Goal: Information Seeking & Learning: Learn about a topic

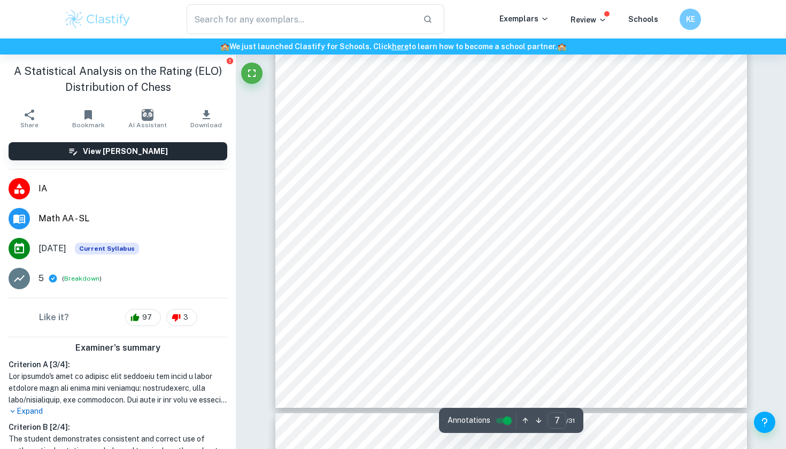
scroll to position [4035, 0]
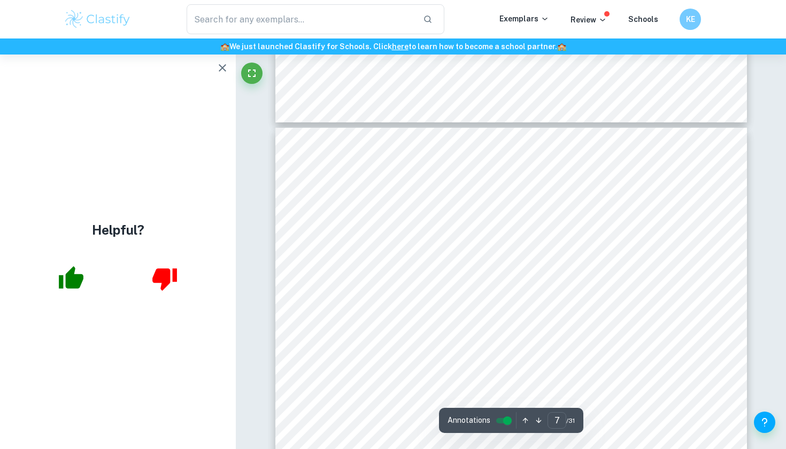
type input "6"
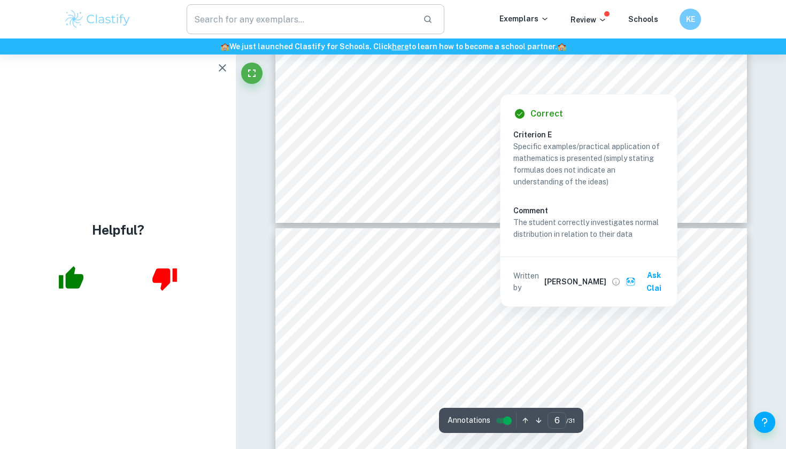
click at [328, 10] on input "text" at bounding box center [301, 19] width 228 height 30
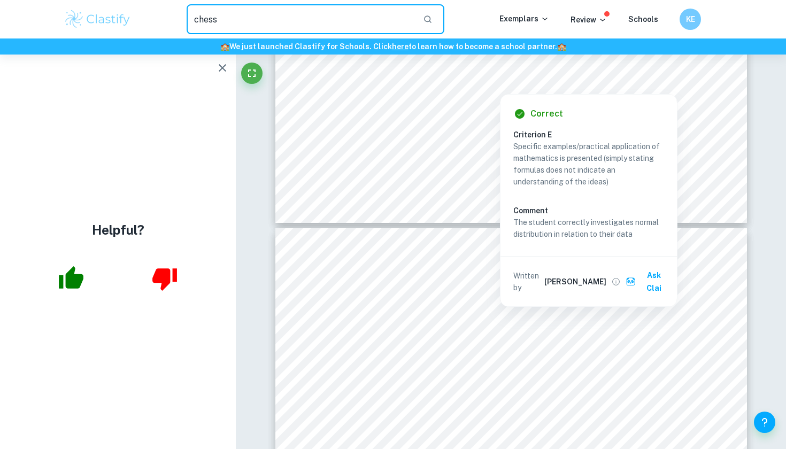
type input "chess"
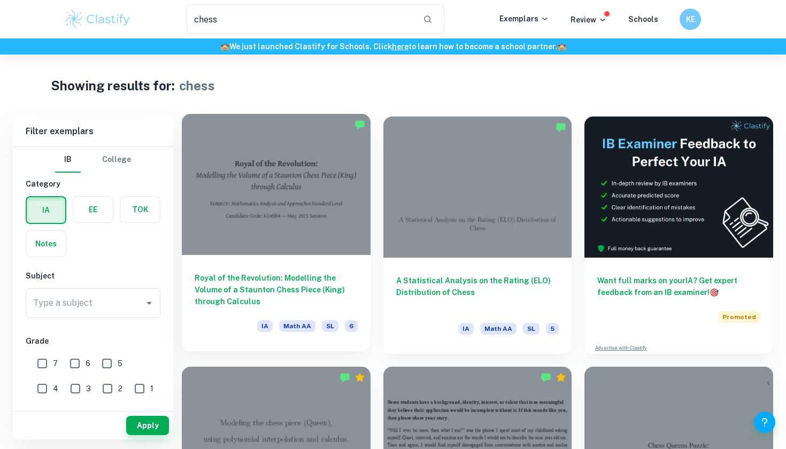
click at [297, 204] on div at bounding box center [276, 184] width 189 height 141
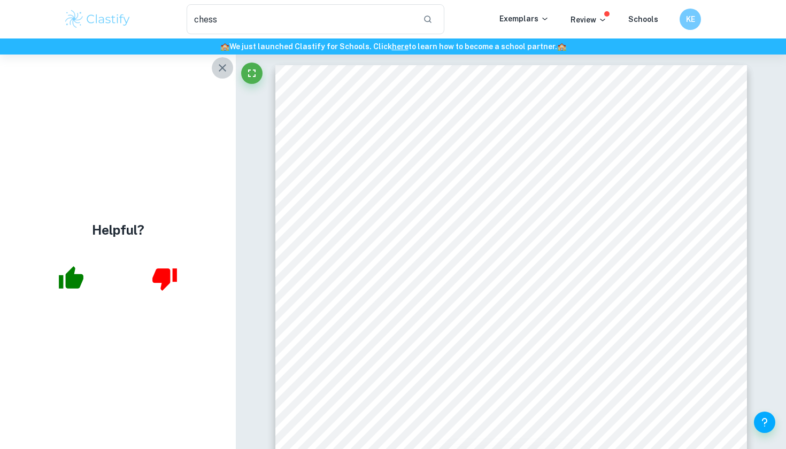
click at [222, 64] on icon "button" at bounding box center [222, 67] width 13 height 13
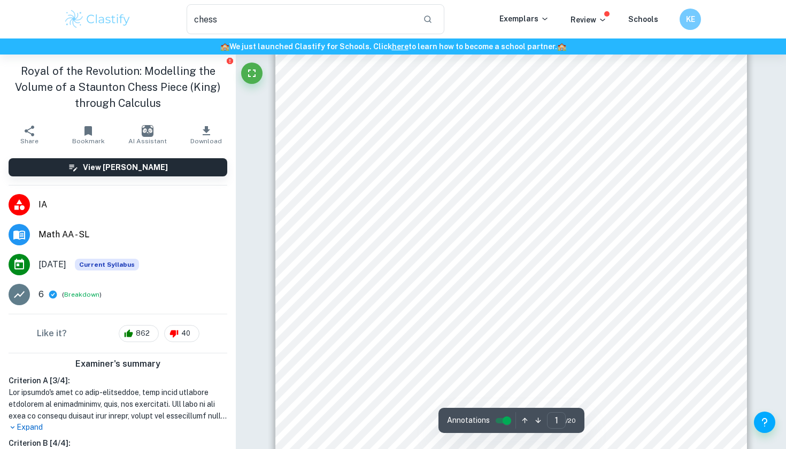
scroll to position [99, 0]
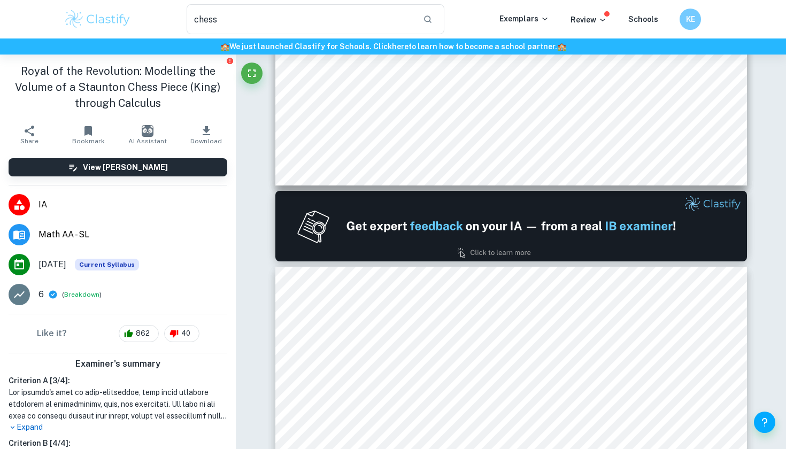
type input "2"
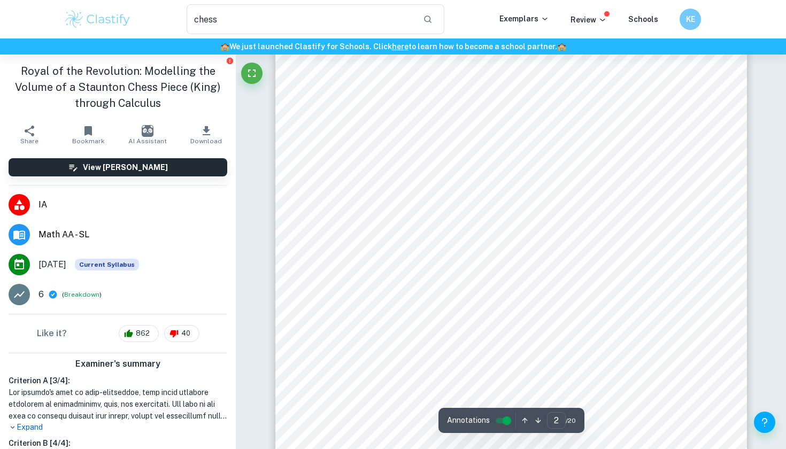
scroll to position [899, 0]
